Goal: Navigation & Orientation: Go to known website

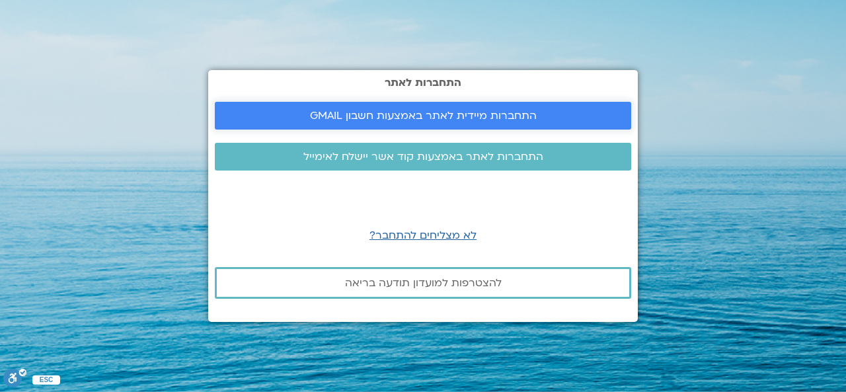
click at [418, 110] on span "התחברות מיידית לאתר באמצעות חשבון GMAIL" at bounding box center [423, 116] width 227 height 12
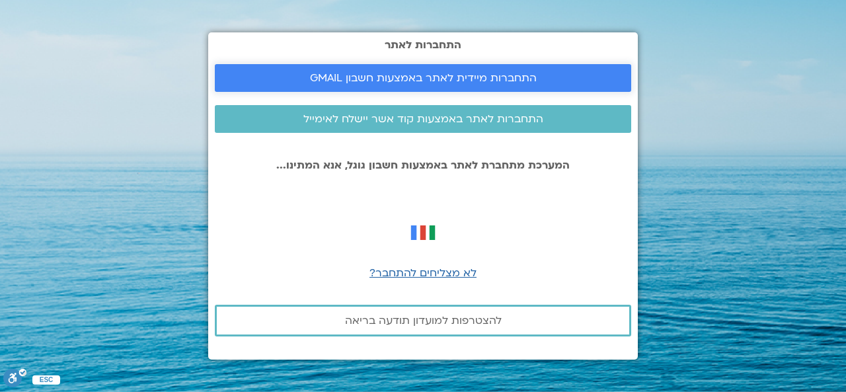
click at [390, 72] on span "התחברות מיידית לאתר באמצעות חשבון GMAIL" at bounding box center [423, 78] width 227 height 12
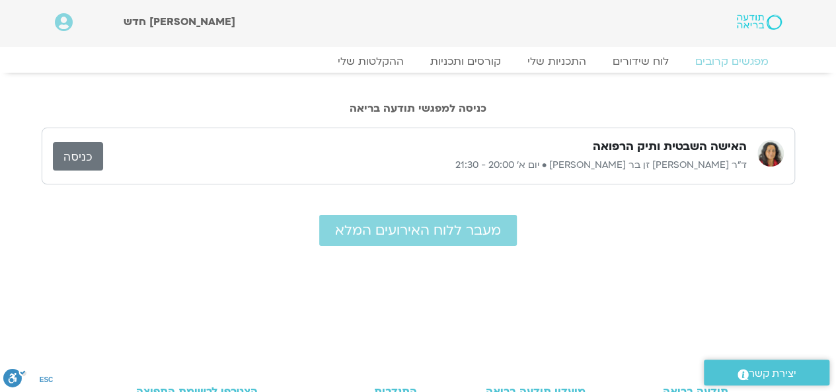
click at [93, 150] on link "כניסה" at bounding box center [78, 156] width 50 height 28
